Goal: Information Seeking & Learning: Learn about a topic

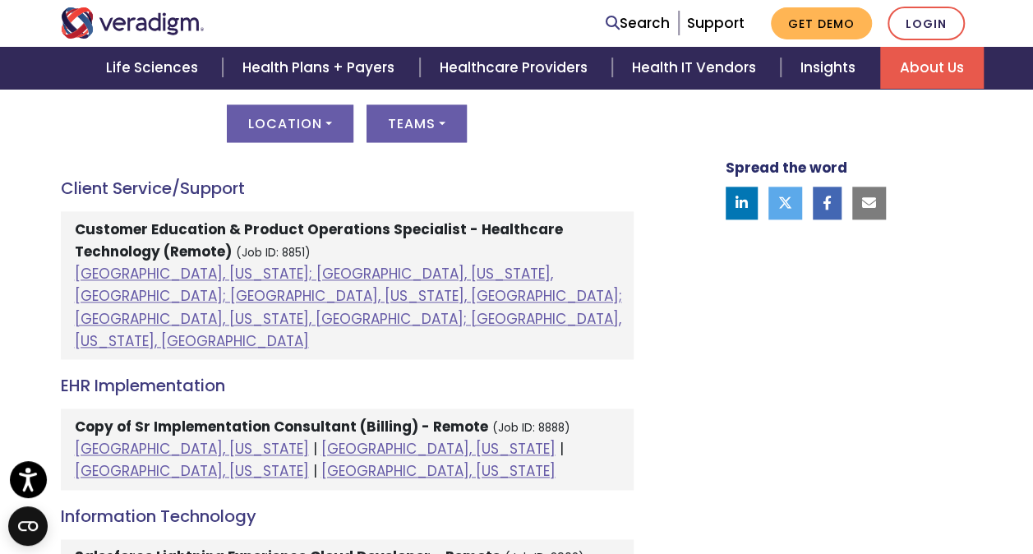
scroll to position [919, 0]
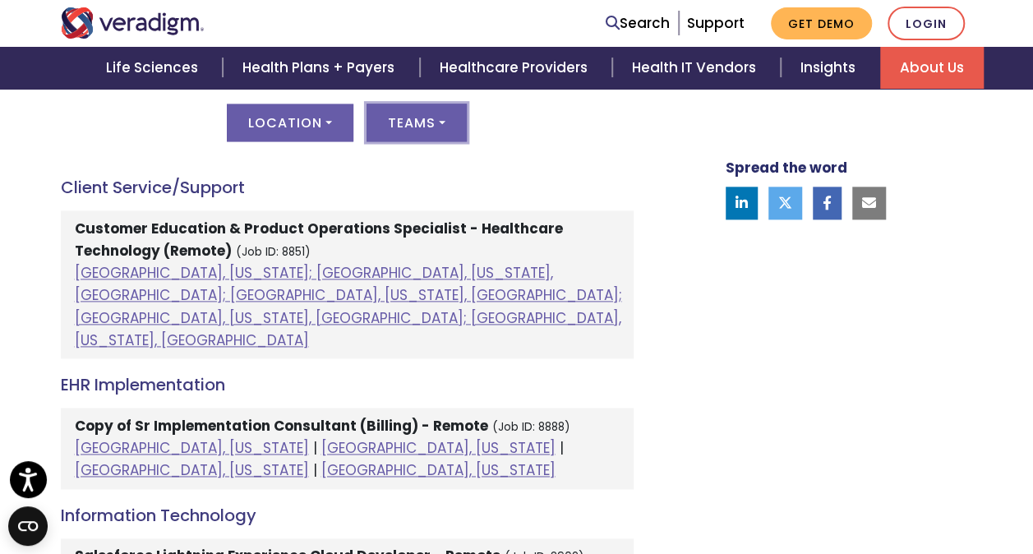
click at [446, 122] on button "Teams" at bounding box center [417, 123] width 100 height 38
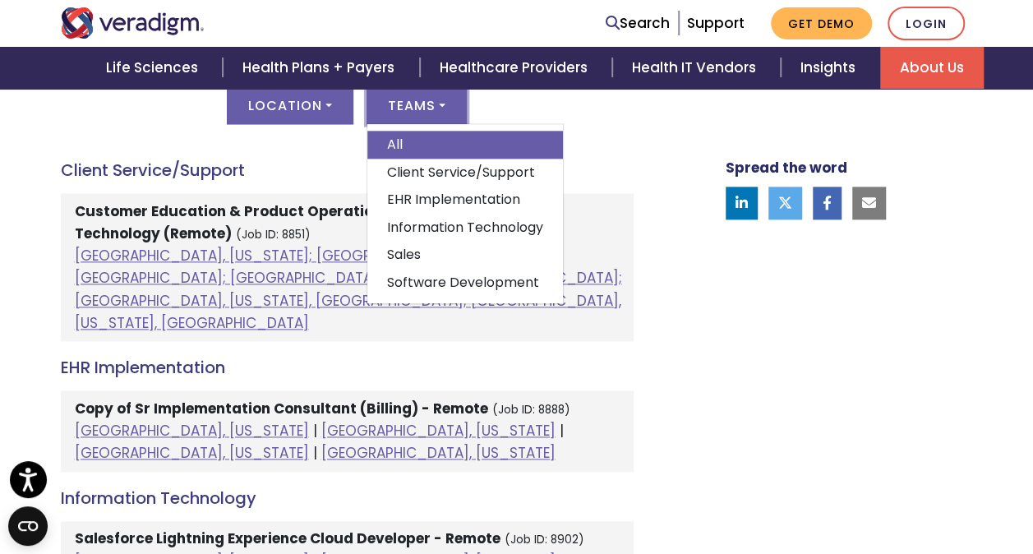
scroll to position [932, 0]
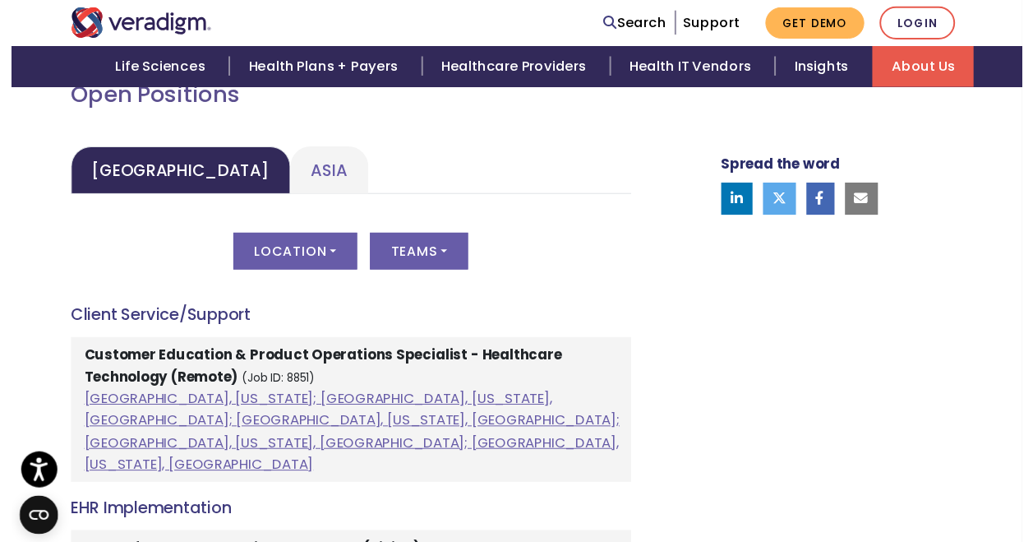
scroll to position [784, 0]
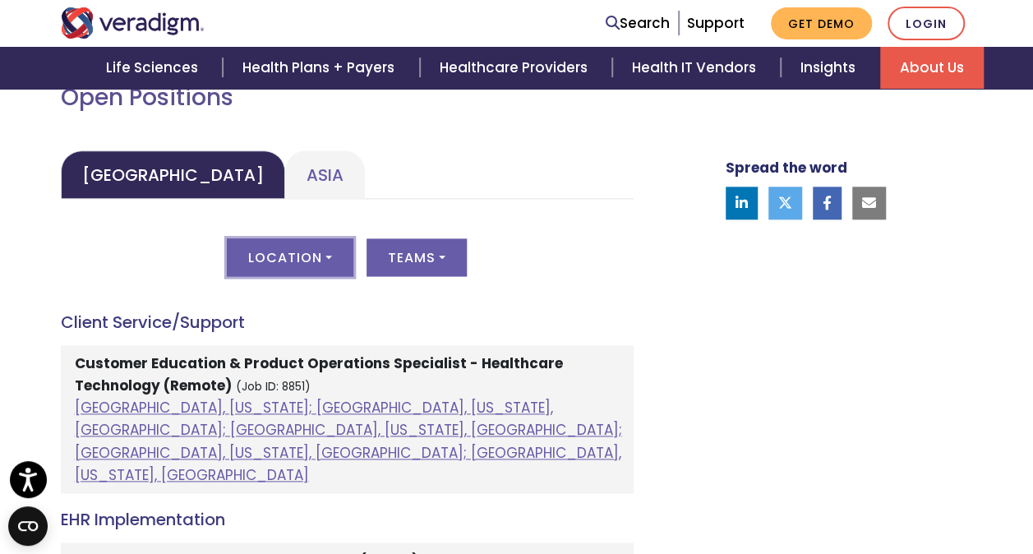
click at [326, 260] on button "Location" at bounding box center [290, 257] width 127 height 38
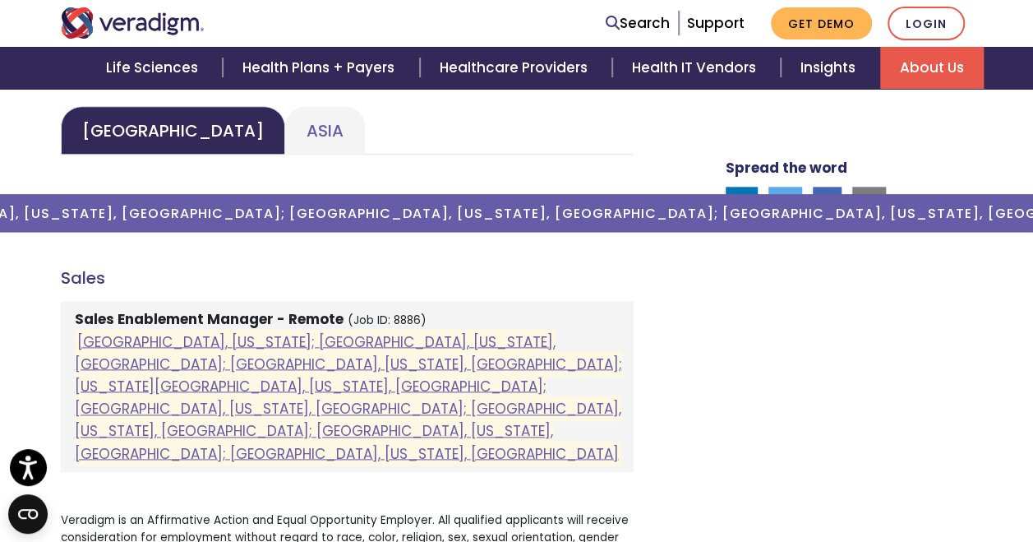
scroll to position [828, 0]
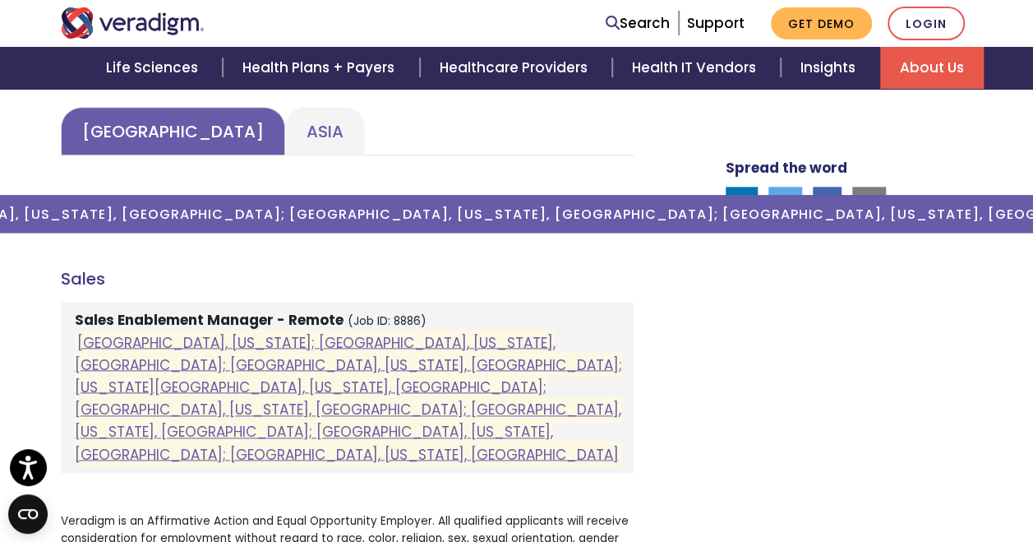
click at [95, 136] on link "[GEOGRAPHIC_DATA]" at bounding box center [173, 131] width 224 height 49
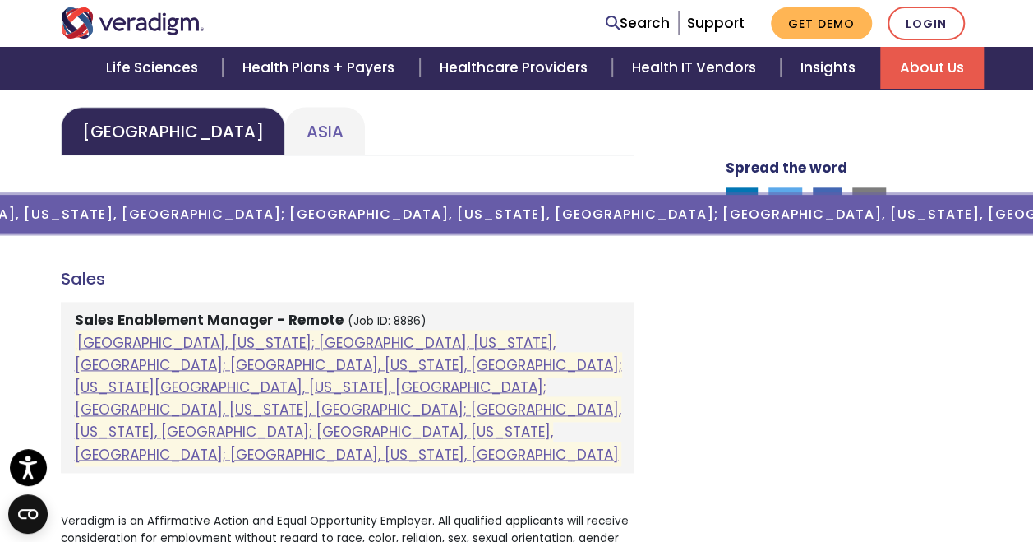
click at [59, 219] on button "Location ( [GEOGRAPHIC_DATA], [US_STATE]; [GEOGRAPHIC_DATA], [US_STATE], [GEOGR…" at bounding box center [290, 214] width 3525 height 38
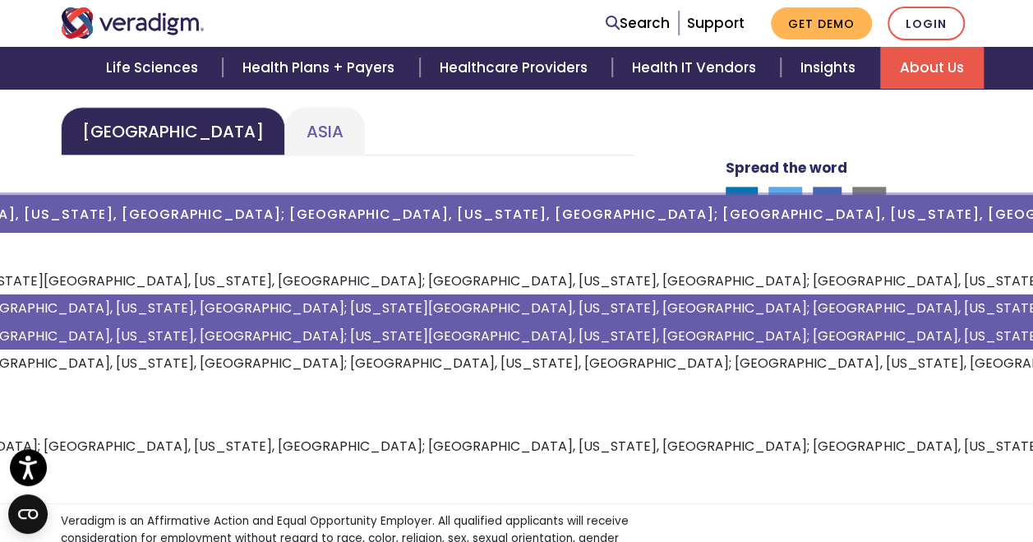
click at [64, 334] on link "[GEOGRAPHIC_DATA], [US_STATE]; [GEOGRAPHIC_DATA], [US_STATE], [GEOGRAPHIC_DATA]…" at bounding box center [846, 336] width 3039 height 28
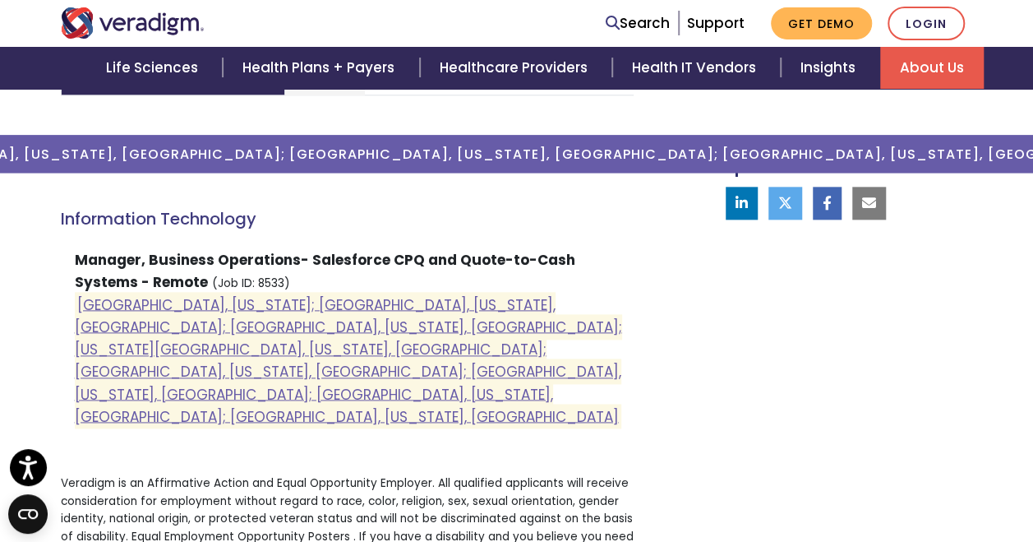
scroll to position [868, 0]
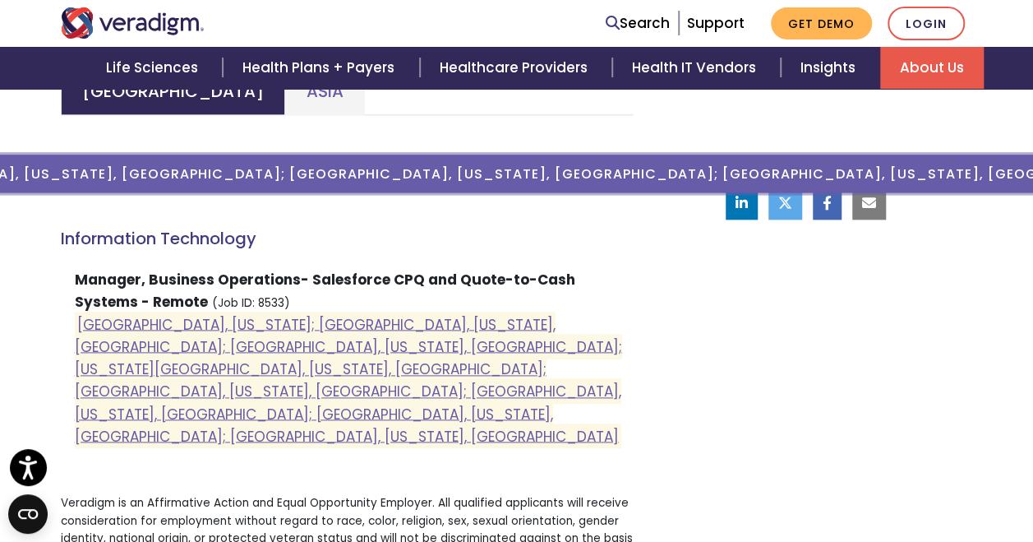
click at [85, 175] on button "Location ( [GEOGRAPHIC_DATA], [US_STATE]; [GEOGRAPHIC_DATA], [US_STATE], [GEOGR…" at bounding box center [290, 174] width 3525 height 38
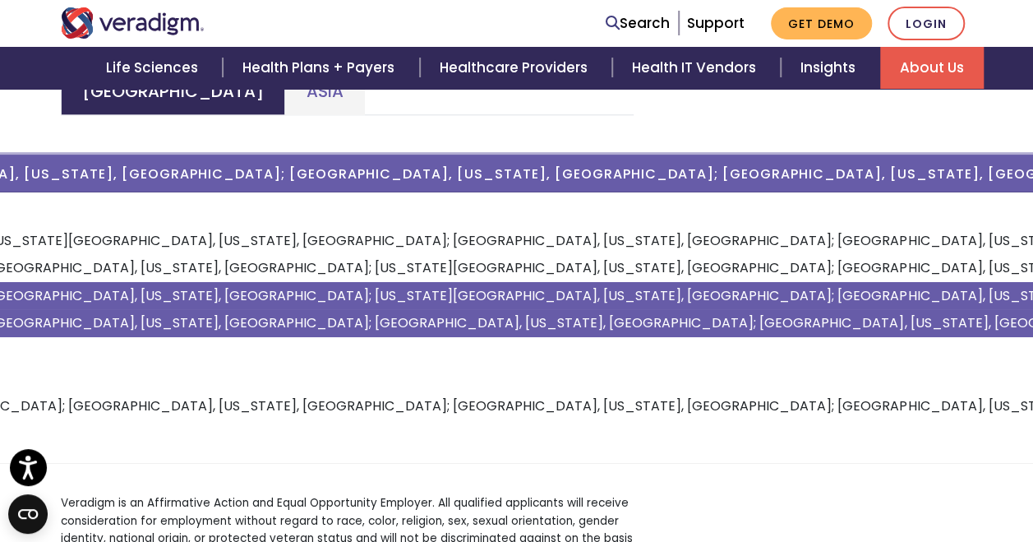
click at [418, 321] on link "[GEOGRAPHIC_DATA], [US_STATE]; [GEOGRAPHIC_DATA], [US_STATE], [GEOGRAPHIC_DATA]…" at bounding box center [870, 323] width 3039 height 28
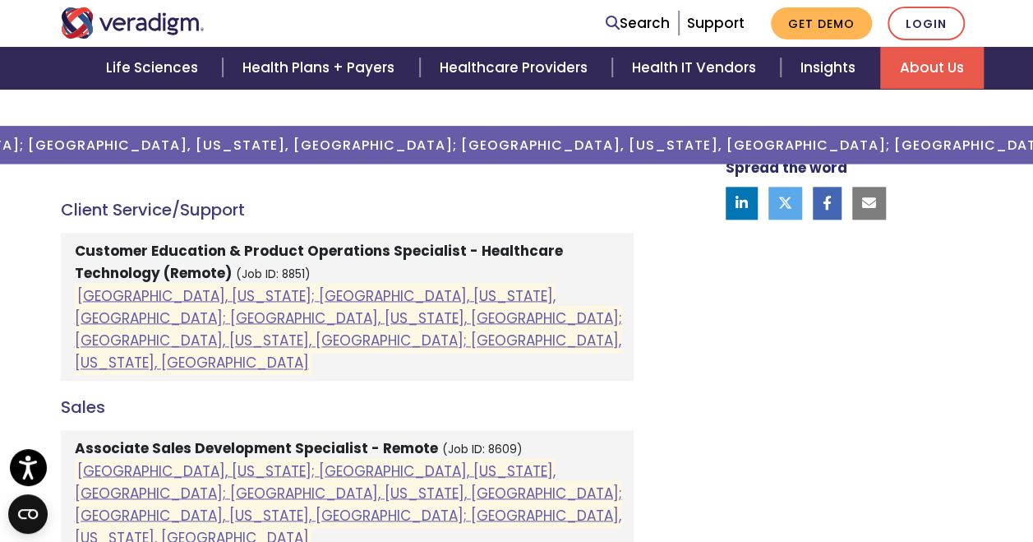
scroll to position [891, 0]
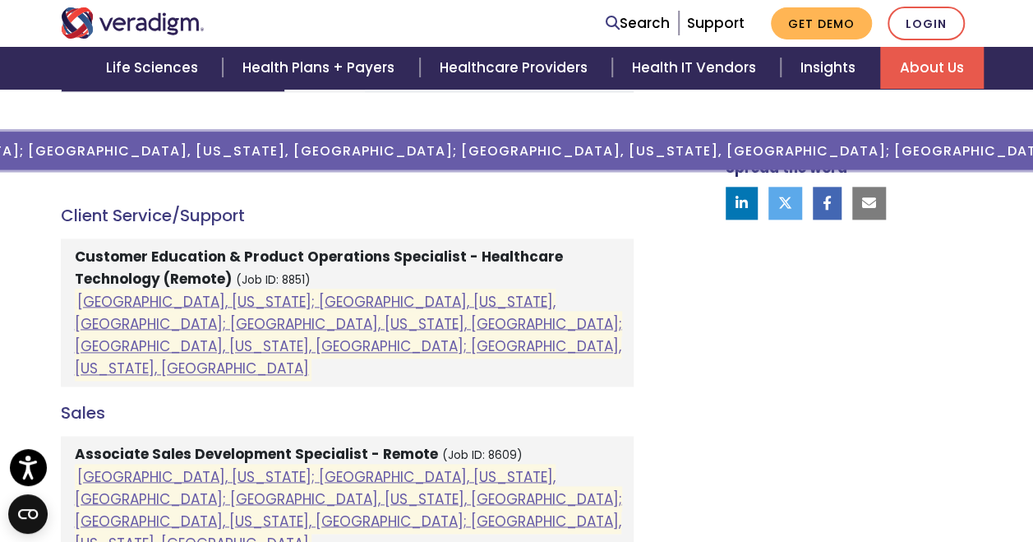
click at [229, 146] on button "Location ( [GEOGRAPHIC_DATA], [US_STATE]; [GEOGRAPHIC_DATA], [US_STATE], [GEOGR…" at bounding box center [290, 151] width 2136 height 38
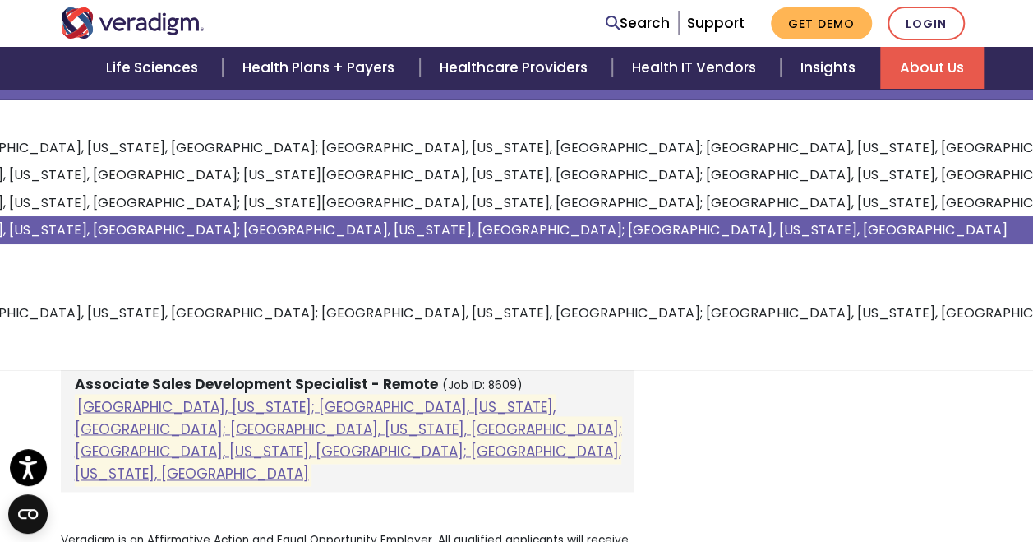
scroll to position [967, 0]
